Goal: Task Accomplishment & Management: Manage account settings

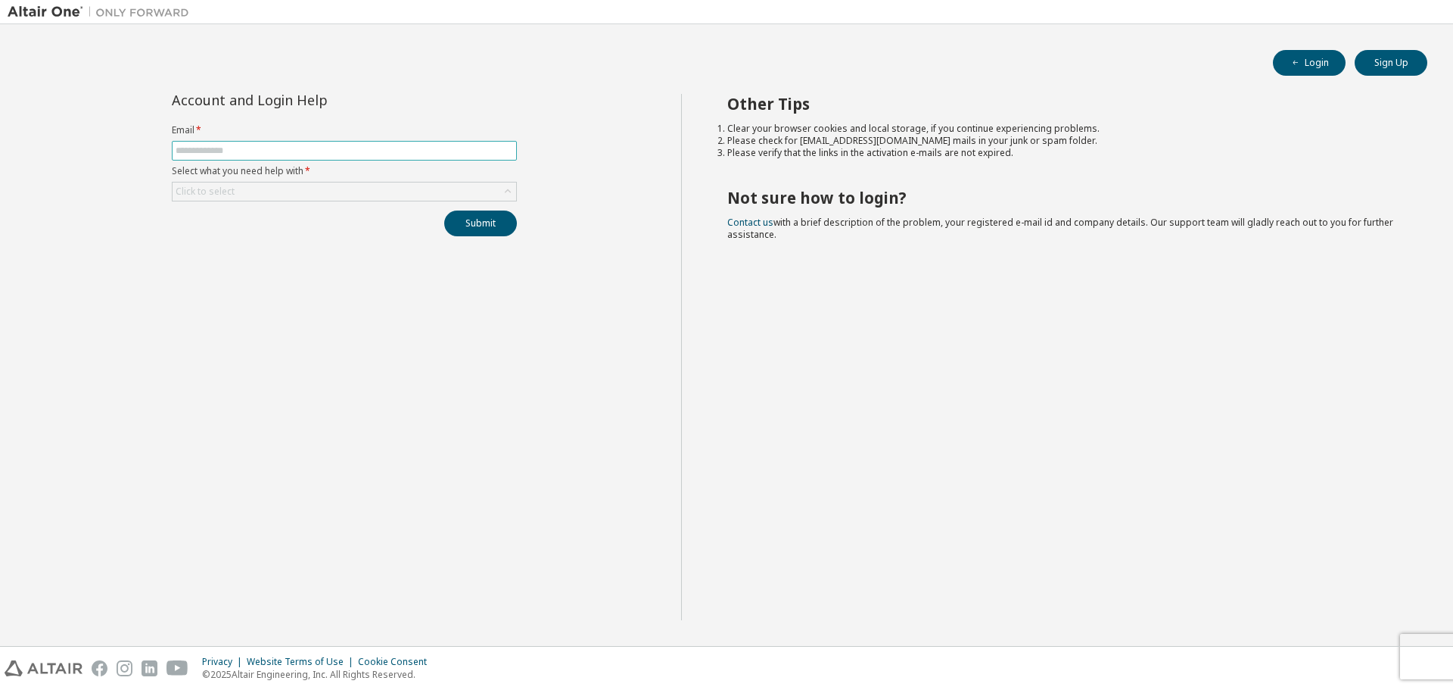
click at [255, 148] on input "text" at bounding box center [345, 151] width 338 height 12
type input "**********"
click at [245, 192] on div "Click to select" at bounding box center [345, 191] width 344 height 18
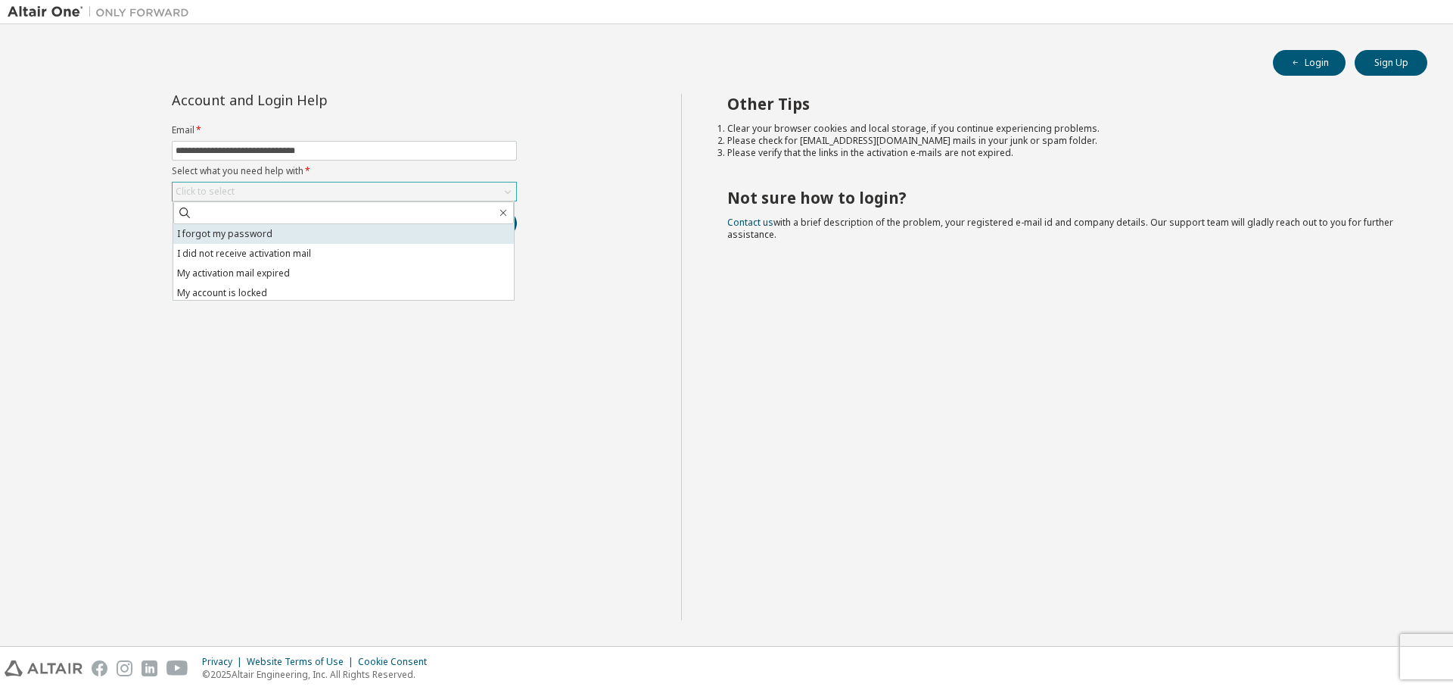
click at [251, 230] on li "I forgot my password" at bounding box center [343, 234] width 341 height 20
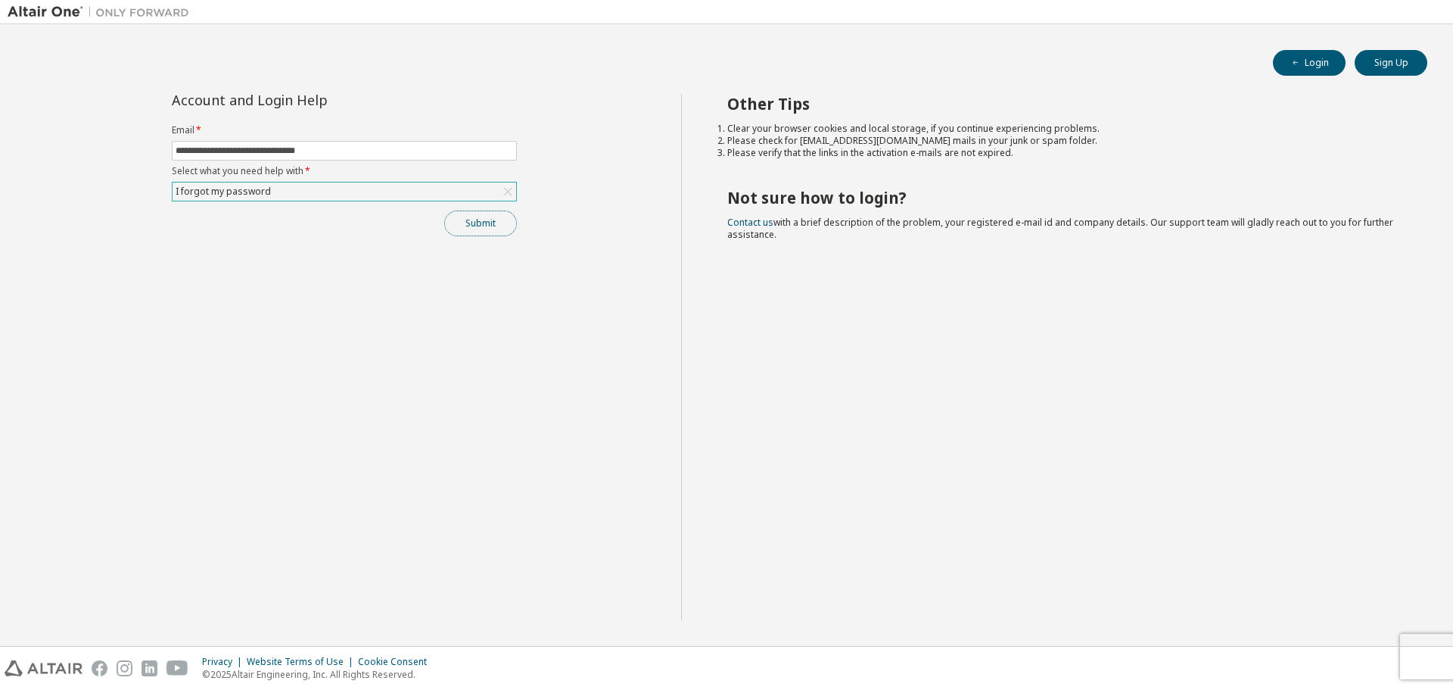
click at [472, 228] on button "Submit" at bounding box center [480, 223] width 73 height 26
click at [484, 233] on button "Submit" at bounding box center [480, 223] width 73 height 26
click at [1421, 646] on icon "button" at bounding box center [1421, 647] width 9 height 9
click at [968, 388] on div "Other Tips Clear your browser cookies and local storage, if you continue experi…" at bounding box center [1063, 357] width 765 height 526
click at [1341, 68] on button "Login" at bounding box center [1309, 63] width 73 height 26
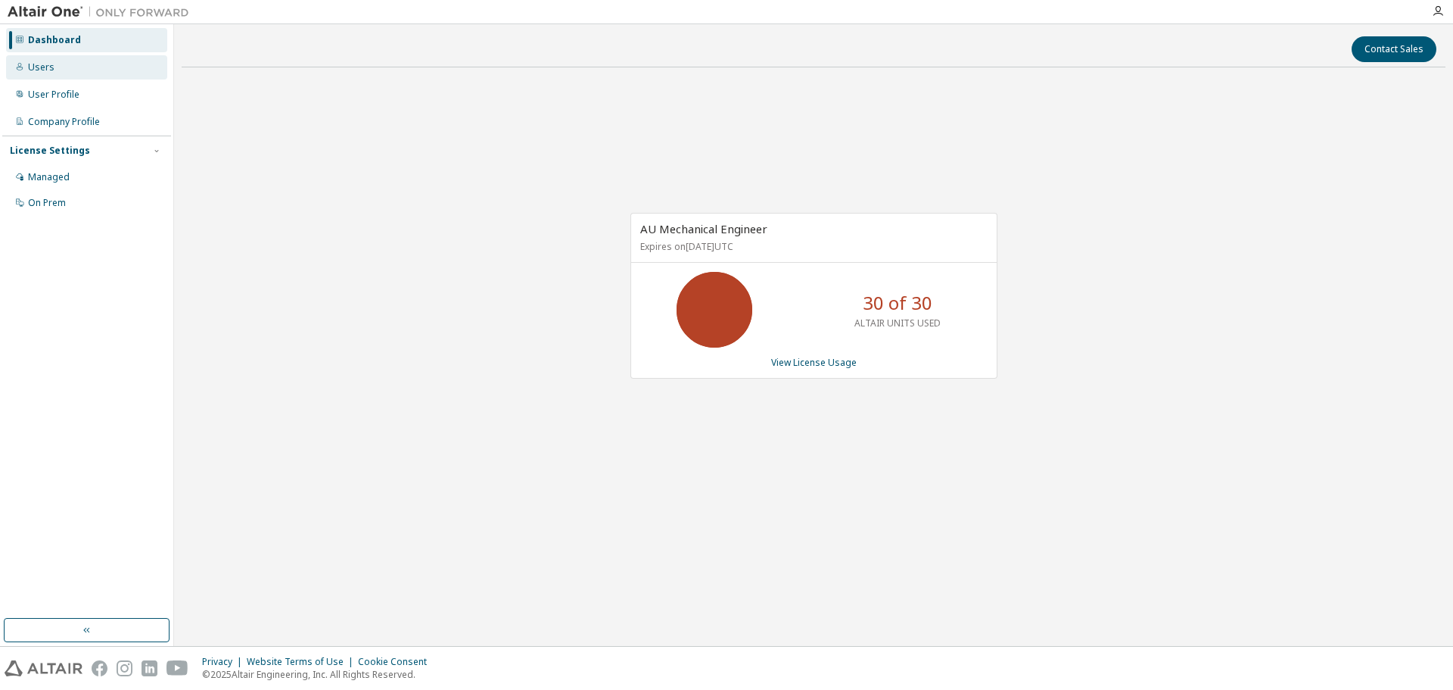
click at [73, 60] on div "Users" at bounding box center [86, 67] width 161 height 24
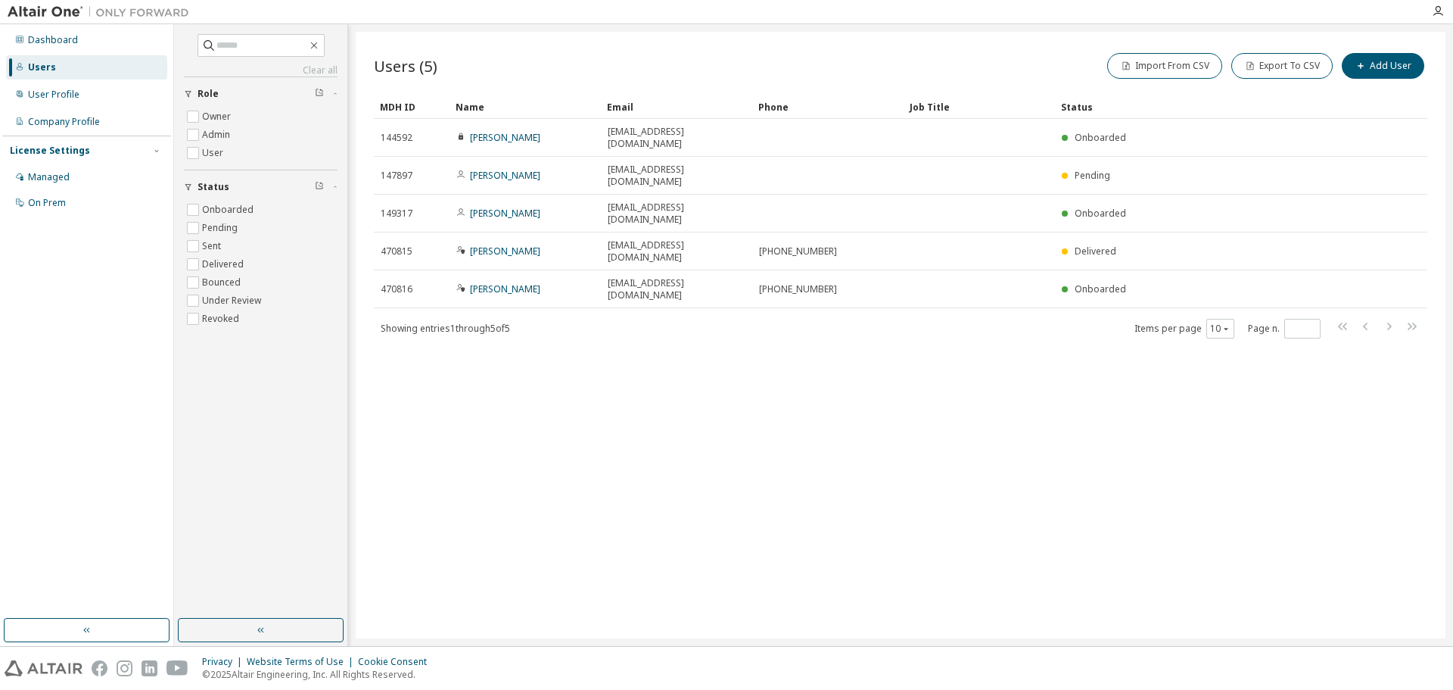
click at [558, 343] on div "Users (5) Import From CSV Export To CSV Add User Clear Load Save Save As Field …" at bounding box center [901, 335] width 1090 height 606
click at [781, 391] on div "Users (5) Import From CSV Export To CSV Add User Clear Load Save Save As Field …" at bounding box center [901, 335] width 1090 height 606
